Goal: Find specific page/section

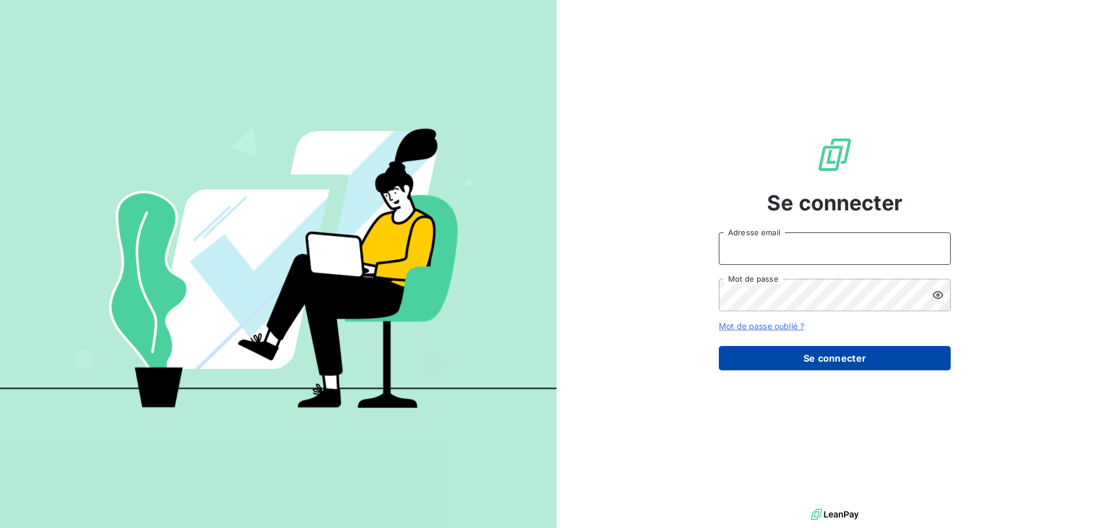
type input "[EMAIL_ADDRESS][DOMAIN_NAME]"
click at [835, 354] on button "Se connecter" at bounding box center [835, 358] width 232 height 24
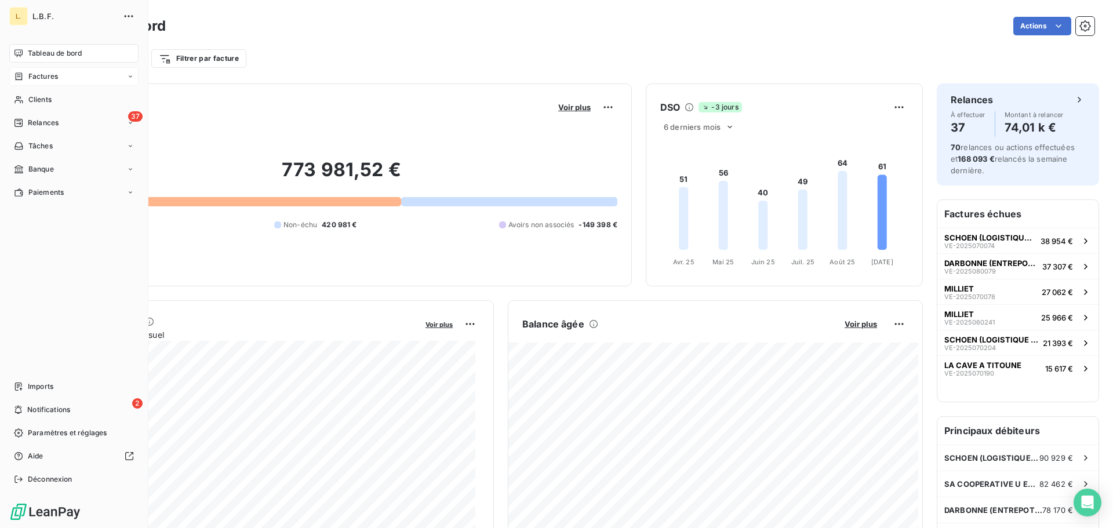
click at [70, 73] on div "Factures" at bounding box center [73, 76] width 129 height 19
click at [78, 103] on div "Factures" at bounding box center [80, 99] width 115 height 19
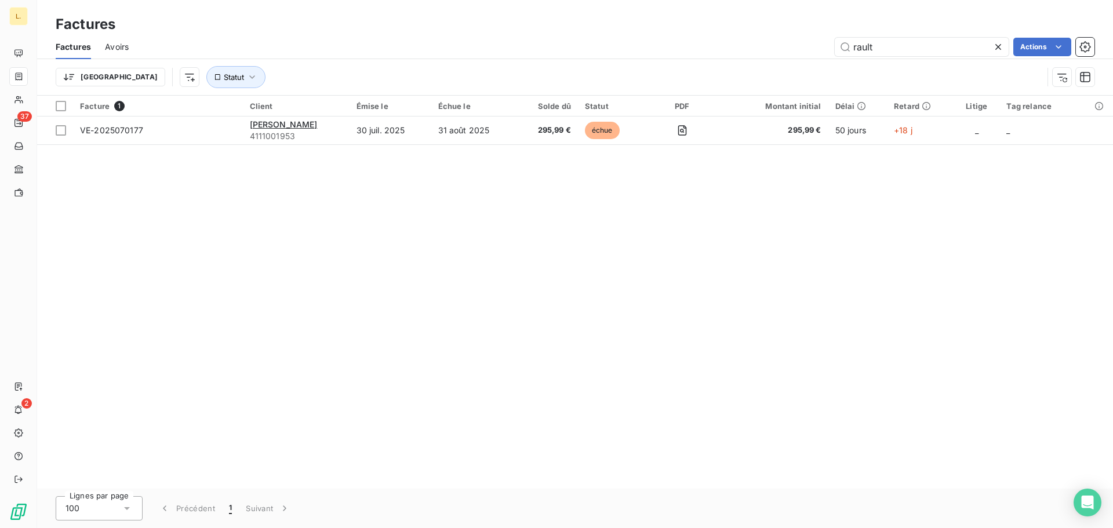
drag, startPoint x: 883, startPoint y: 42, endPoint x: 832, endPoint y: 52, distance: 52.0
click at [832, 52] on div "rault Actions" at bounding box center [619, 47] width 952 height 19
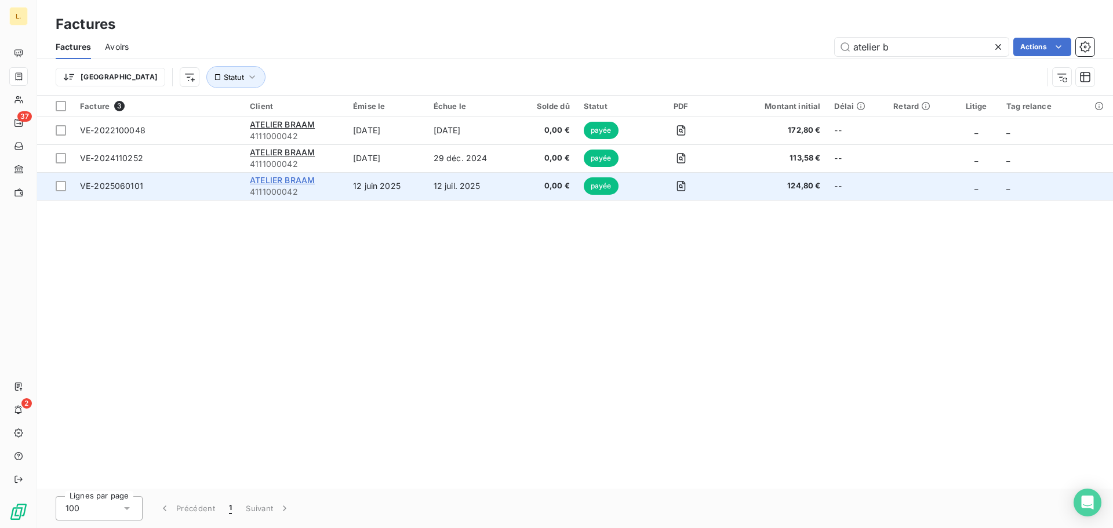
type input "atelier b"
click at [295, 177] on span "ATELIER BRAAM" at bounding box center [282, 180] width 65 height 10
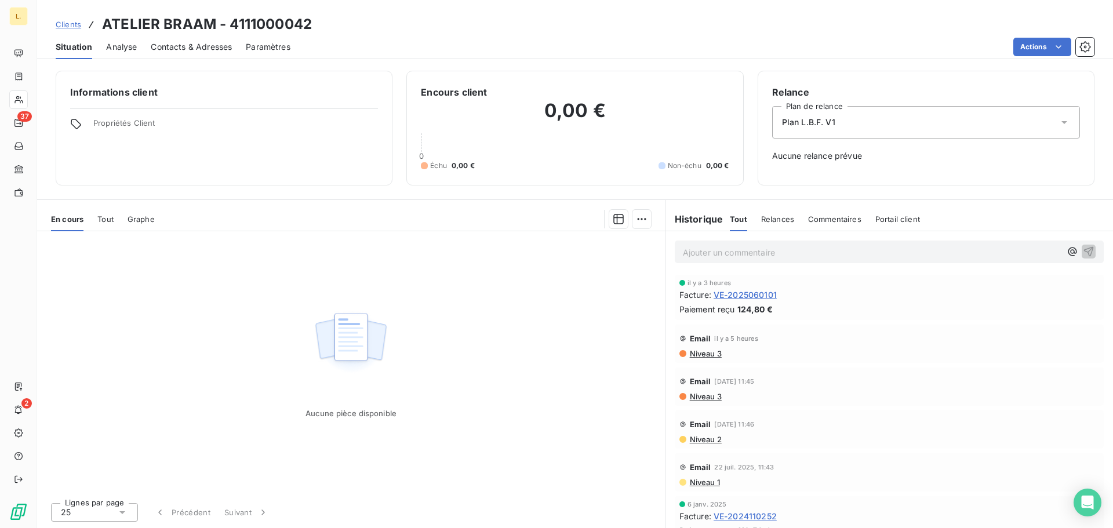
click at [735, 296] on span "VE-2025060101" at bounding box center [745, 295] width 63 height 12
